Goal: Check status: Check status

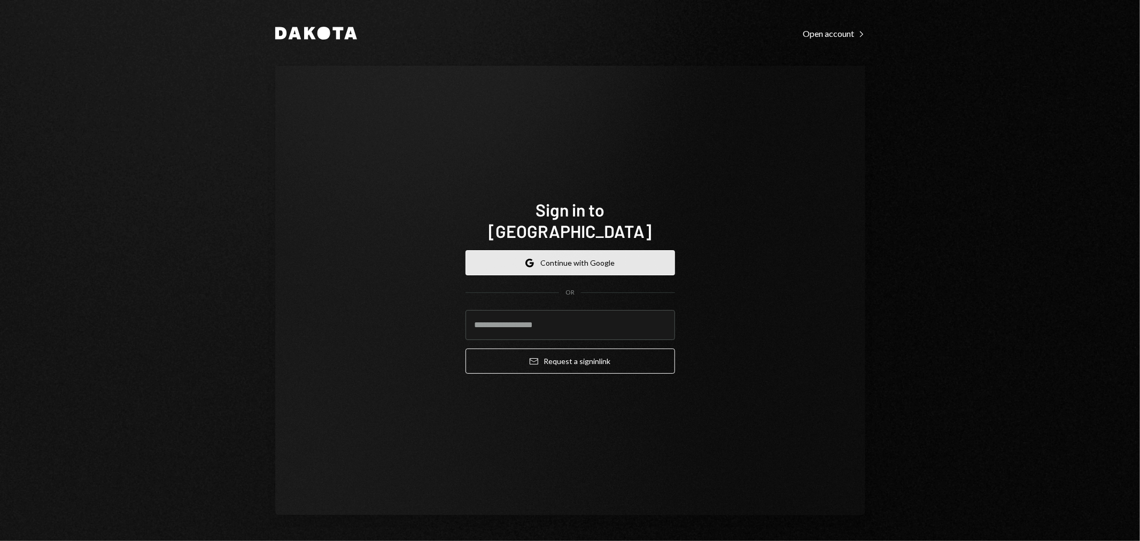
click at [572, 250] on button "Google Continue with Google" at bounding box center [569, 262] width 209 height 25
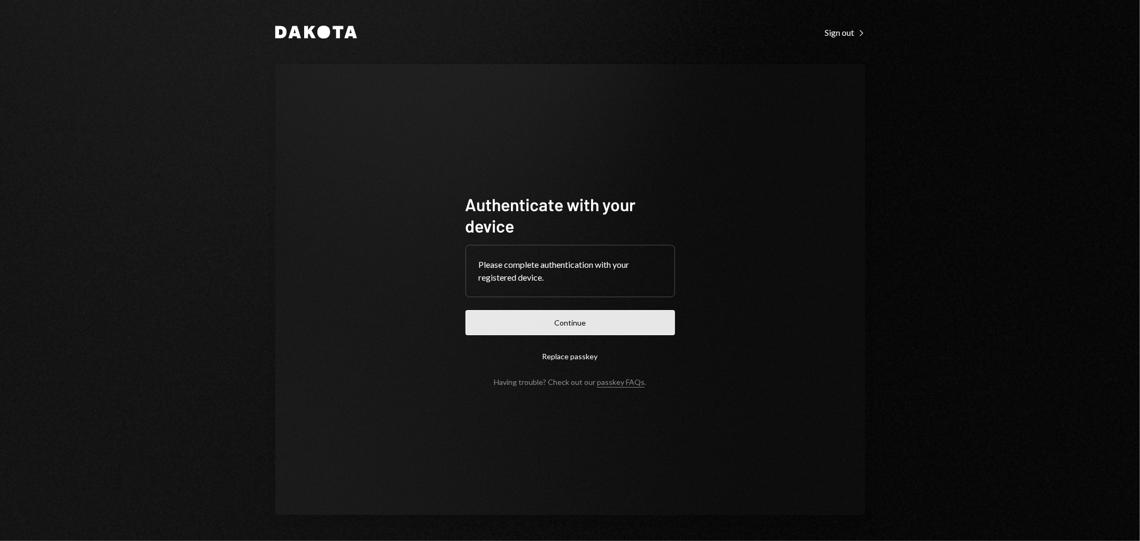
click at [552, 319] on button "Continue" at bounding box center [569, 322] width 209 height 25
click at [574, 317] on button "Continue" at bounding box center [569, 322] width 209 height 25
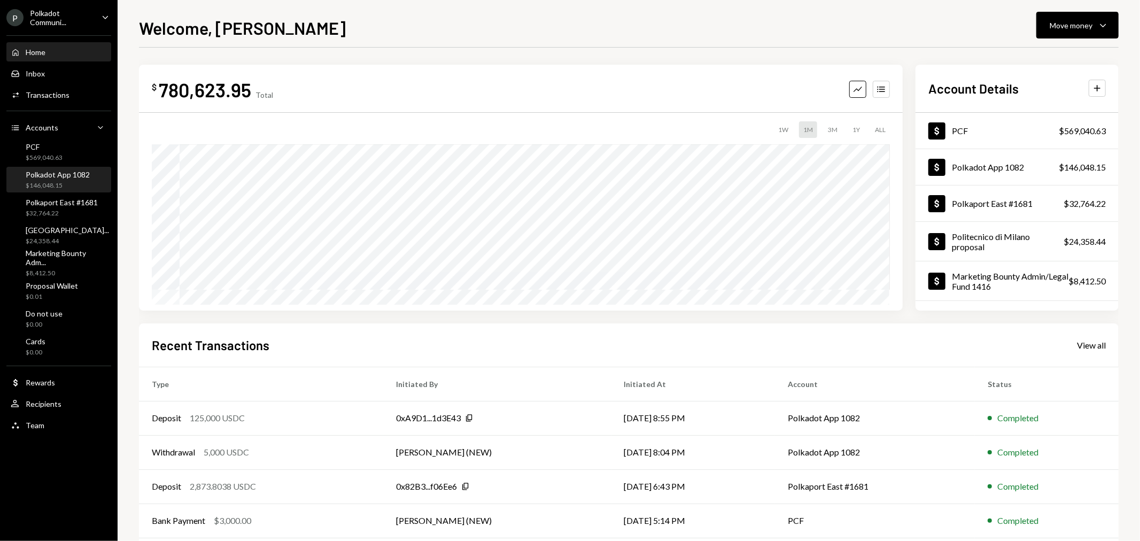
click at [72, 175] on div "Polkadot App 1082" at bounding box center [58, 174] width 64 height 9
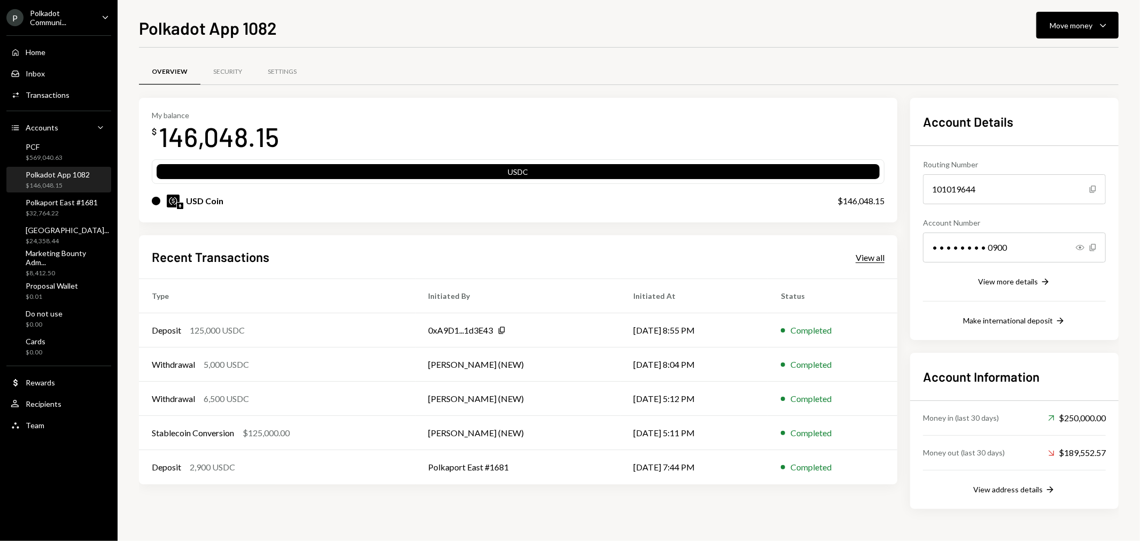
click at [872, 259] on div "View all" at bounding box center [869, 257] width 29 height 11
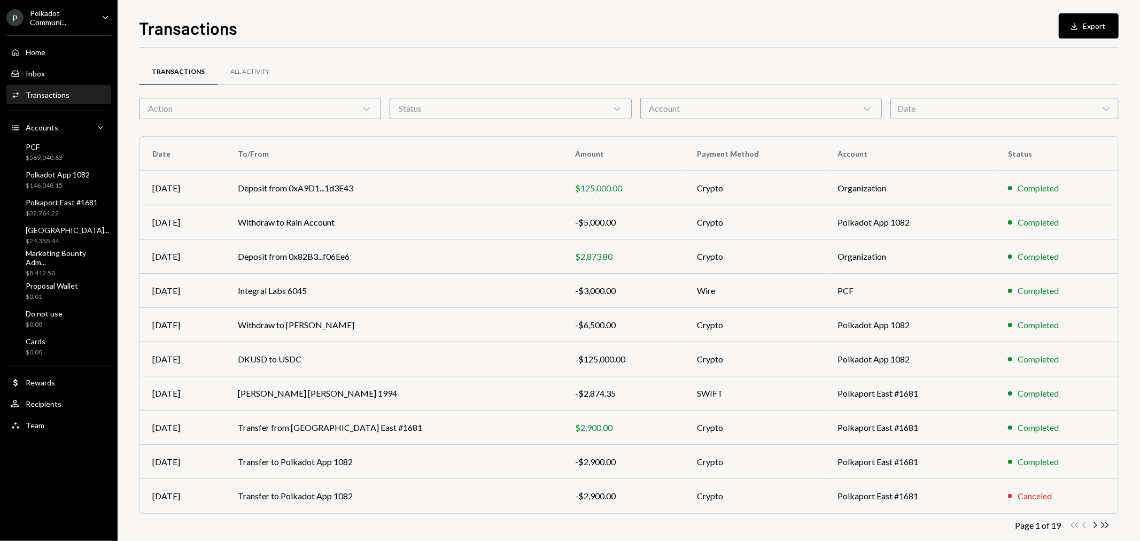
click at [715, 110] on div "Account Chevron Down" at bounding box center [761, 108] width 242 height 21
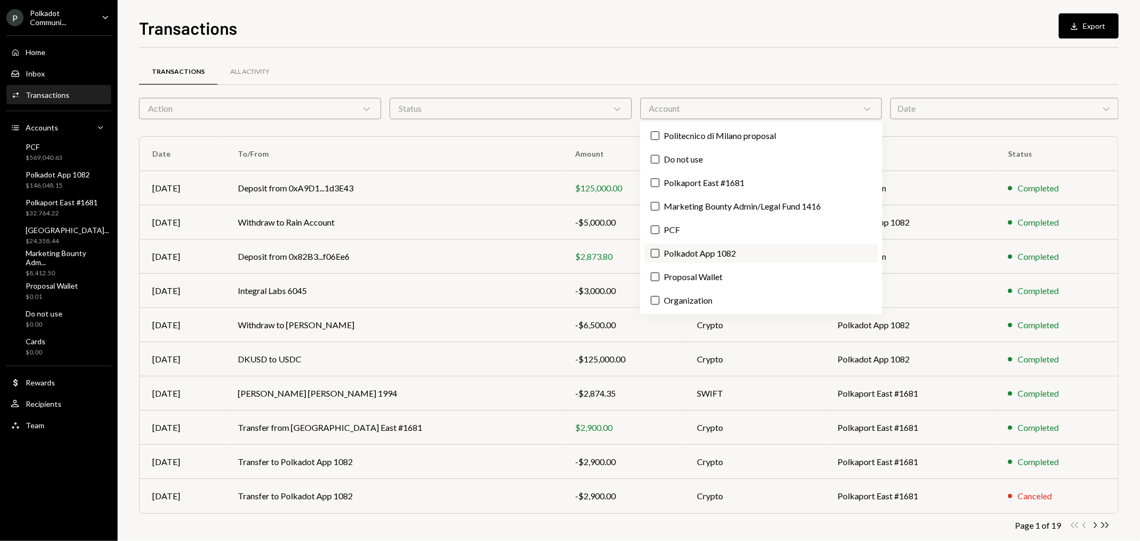
click at [708, 253] on label "Polkadot App 1082" at bounding box center [760, 253] width 233 height 19
click at [659, 253] on button "Polkadot App 1082" at bounding box center [655, 253] width 9 height 9
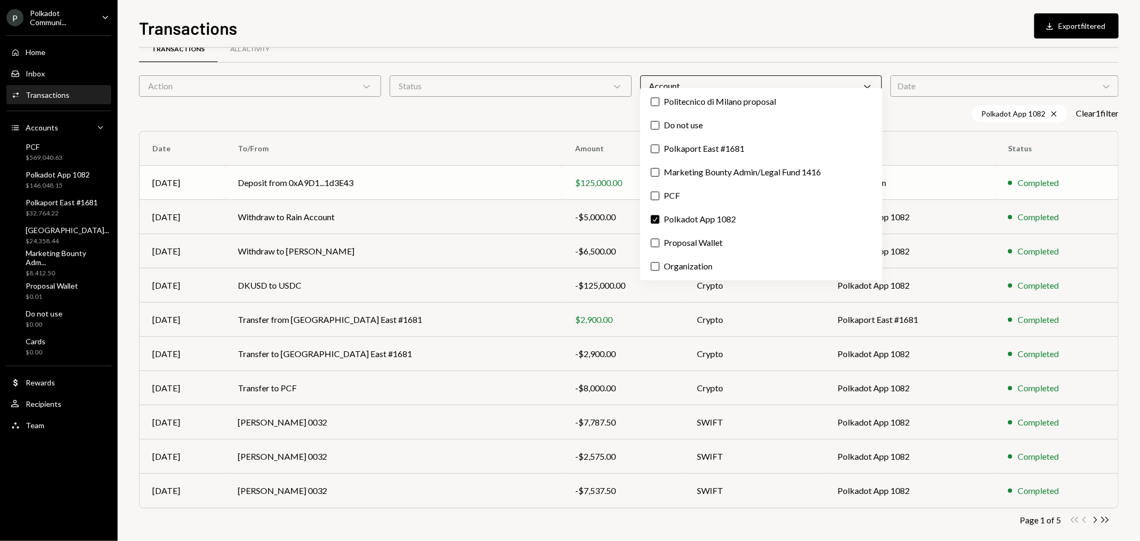
scroll to position [34, 0]
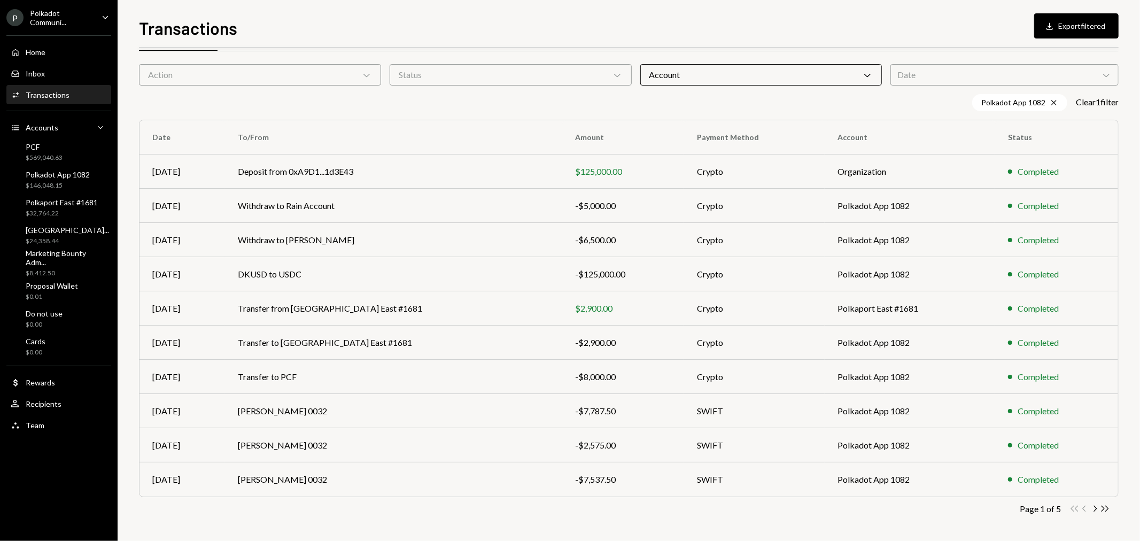
click at [524, 100] on div "Polkadot App 1082 Cross Clear 1 filter" at bounding box center [628, 102] width 979 height 17
click at [1094, 509] on icon "Chevron Right" at bounding box center [1094, 508] width 10 height 10
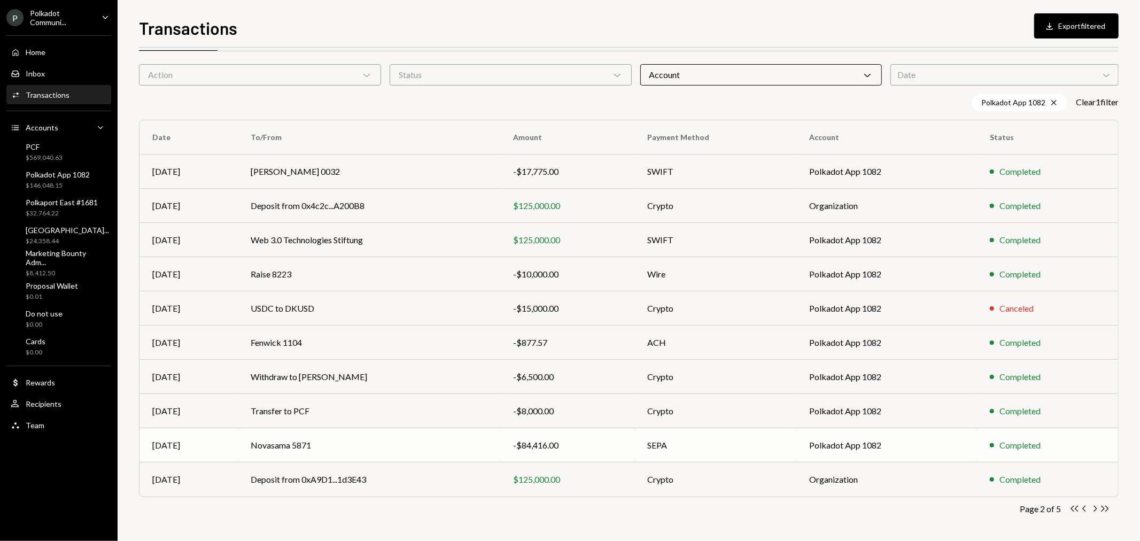
click at [276, 444] on td "Novasama 5871" at bounding box center [369, 445] width 262 height 34
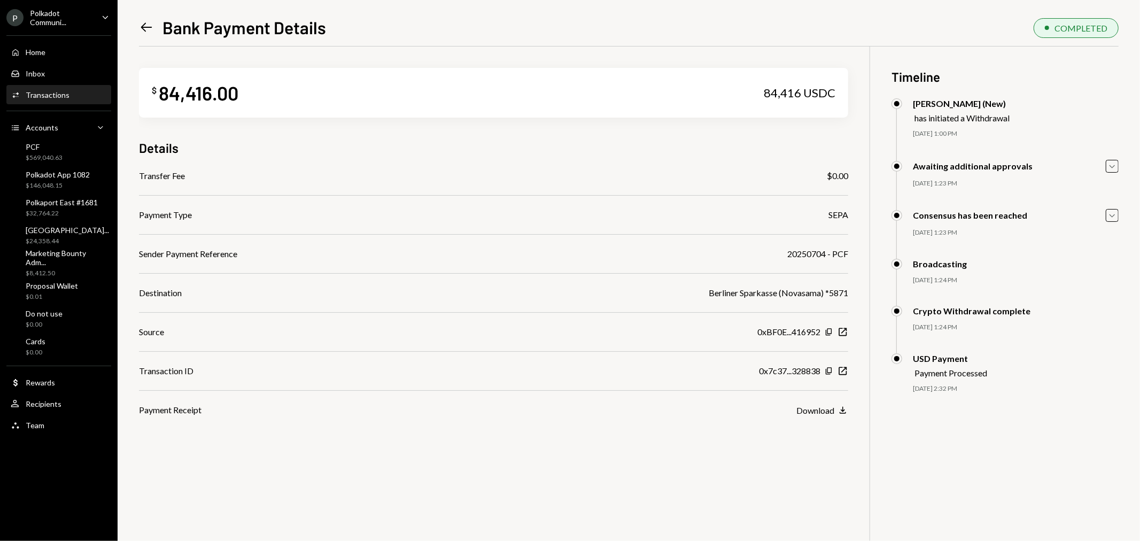
click at [106, 14] on icon "Caret Down" at bounding box center [105, 17] width 12 height 12
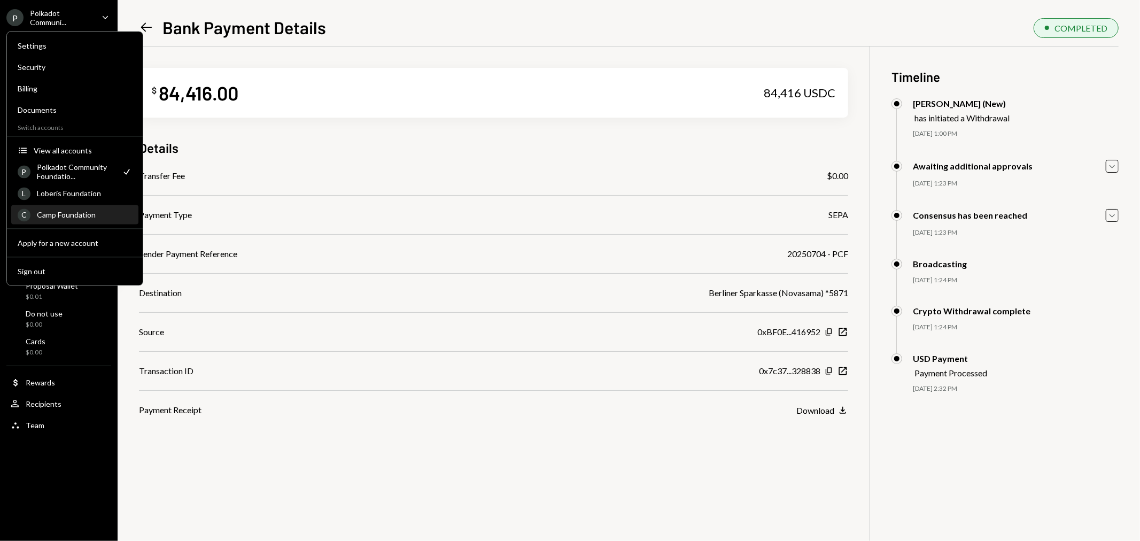
click at [77, 213] on div "Camp Foundation" at bounding box center [84, 214] width 95 height 9
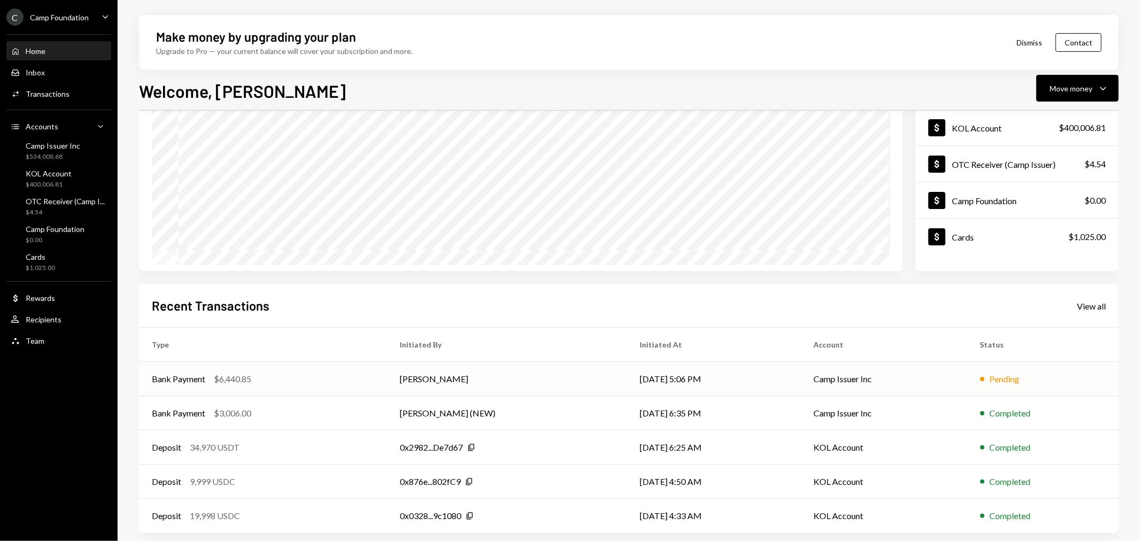
scroll to position [103, 0]
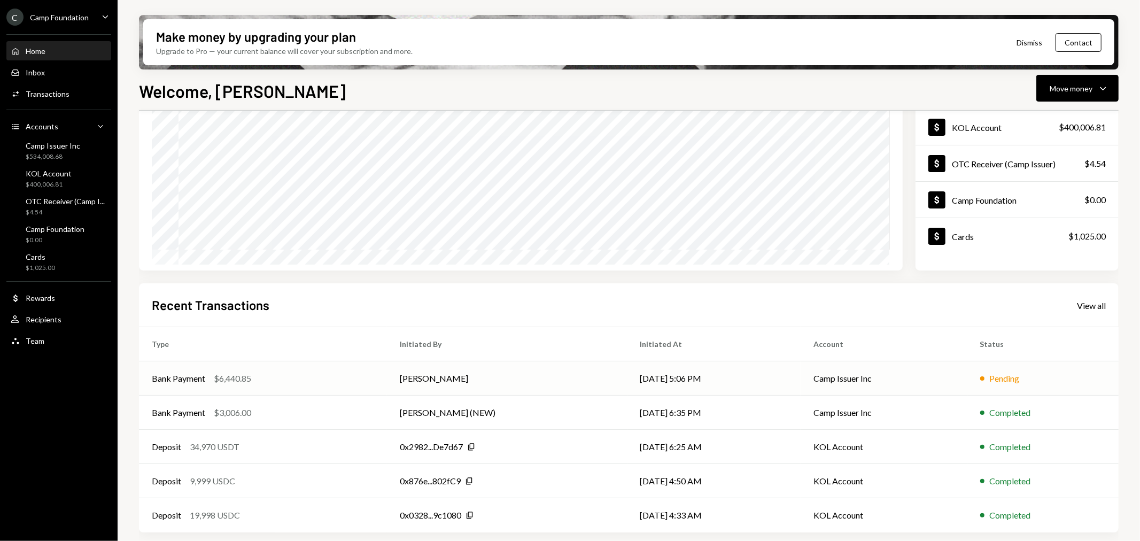
click at [245, 377] on div "$6,440.85" at bounding box center [232, 378] width 37 height 13
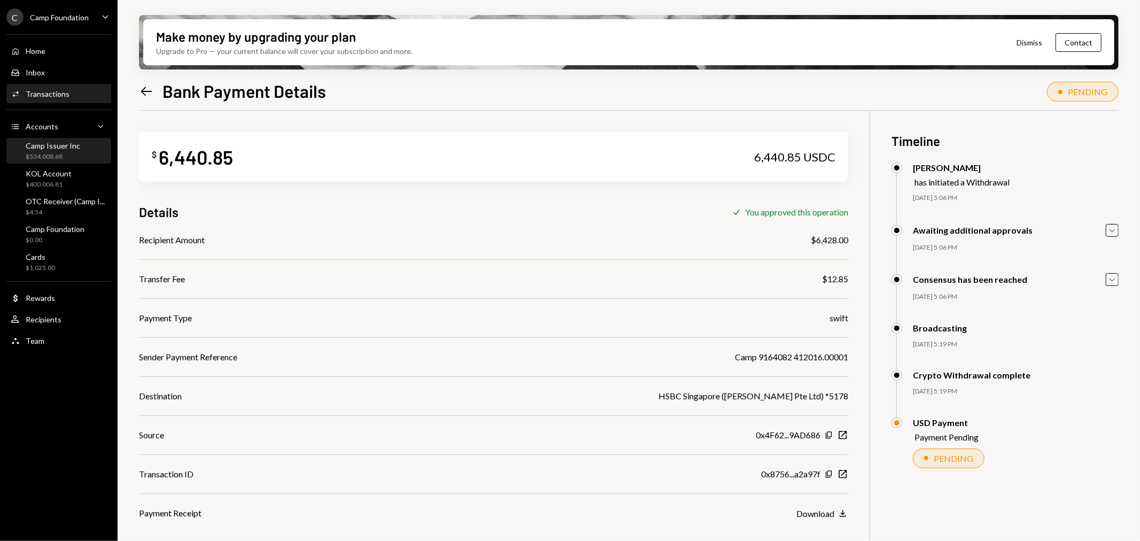
click at [53, 152] on div "$534,008.68" at bounding box center [53, 156] width 54 height 9
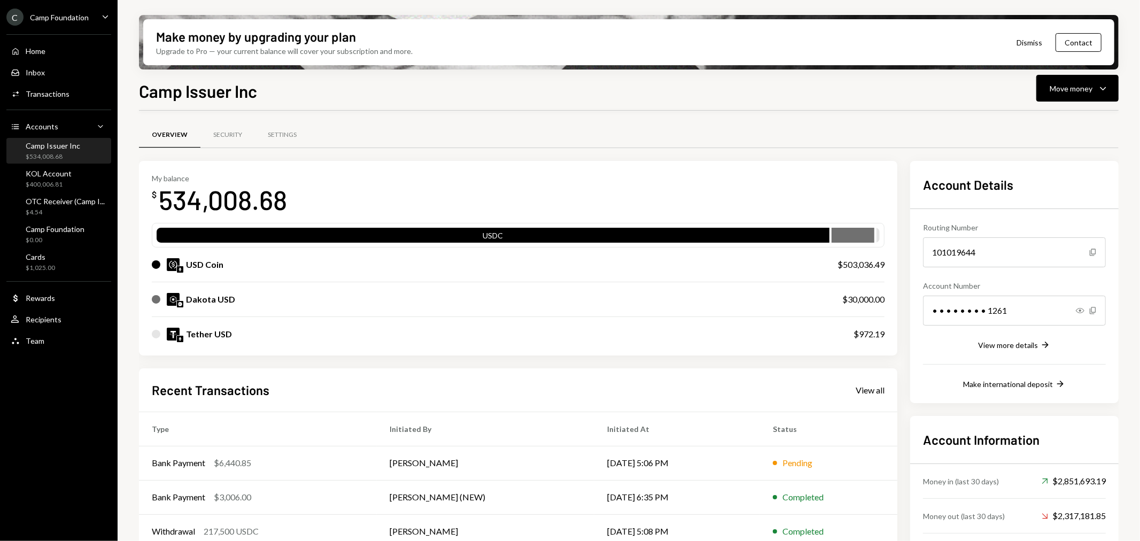
scroll to position [84, 0]
